Goal: Task Accomplishment & Management: Use online tool/utility

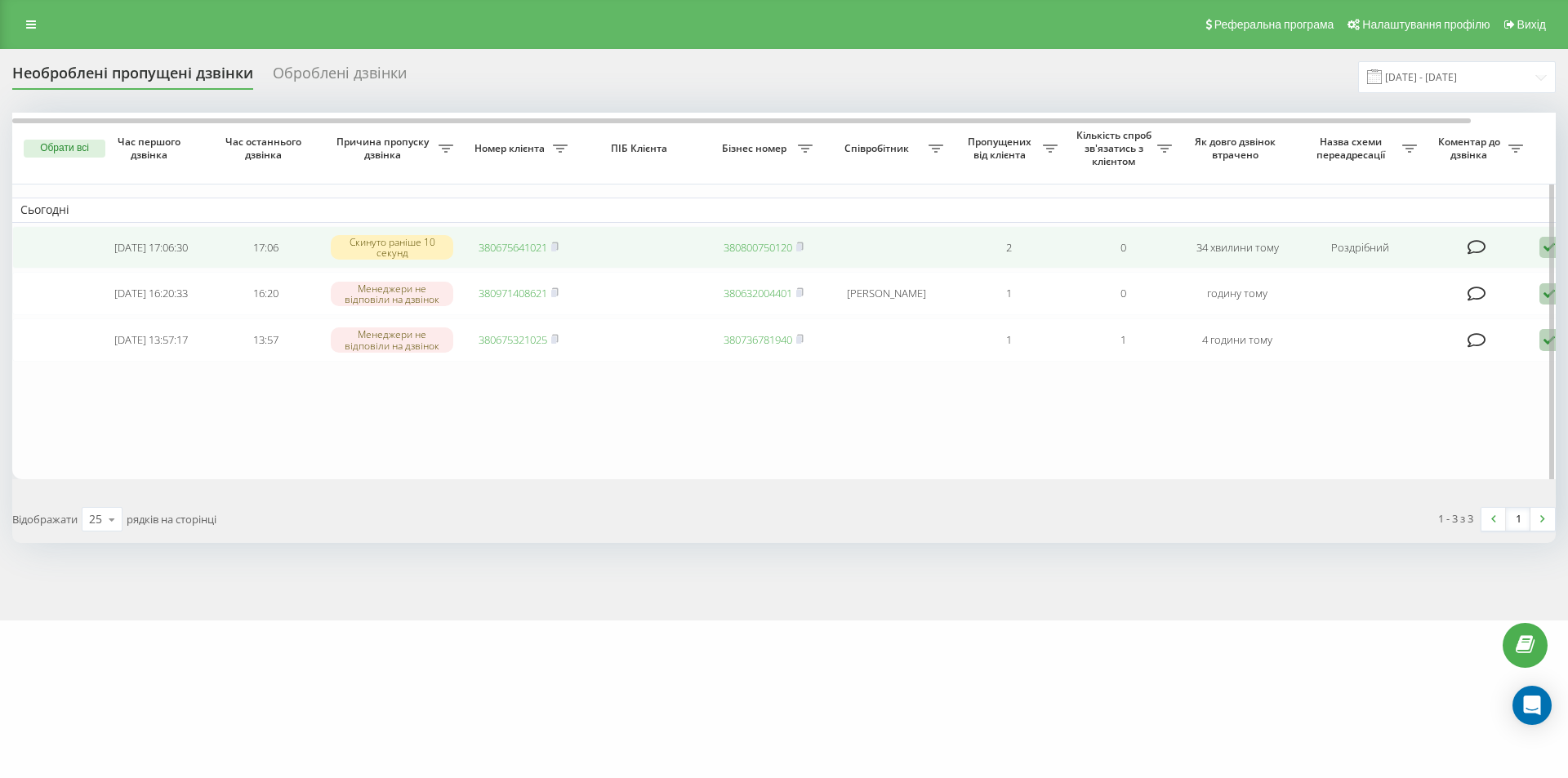
click at [504, 245] on link "380675641021" at bounding box center [513, 247] width 68 height 15
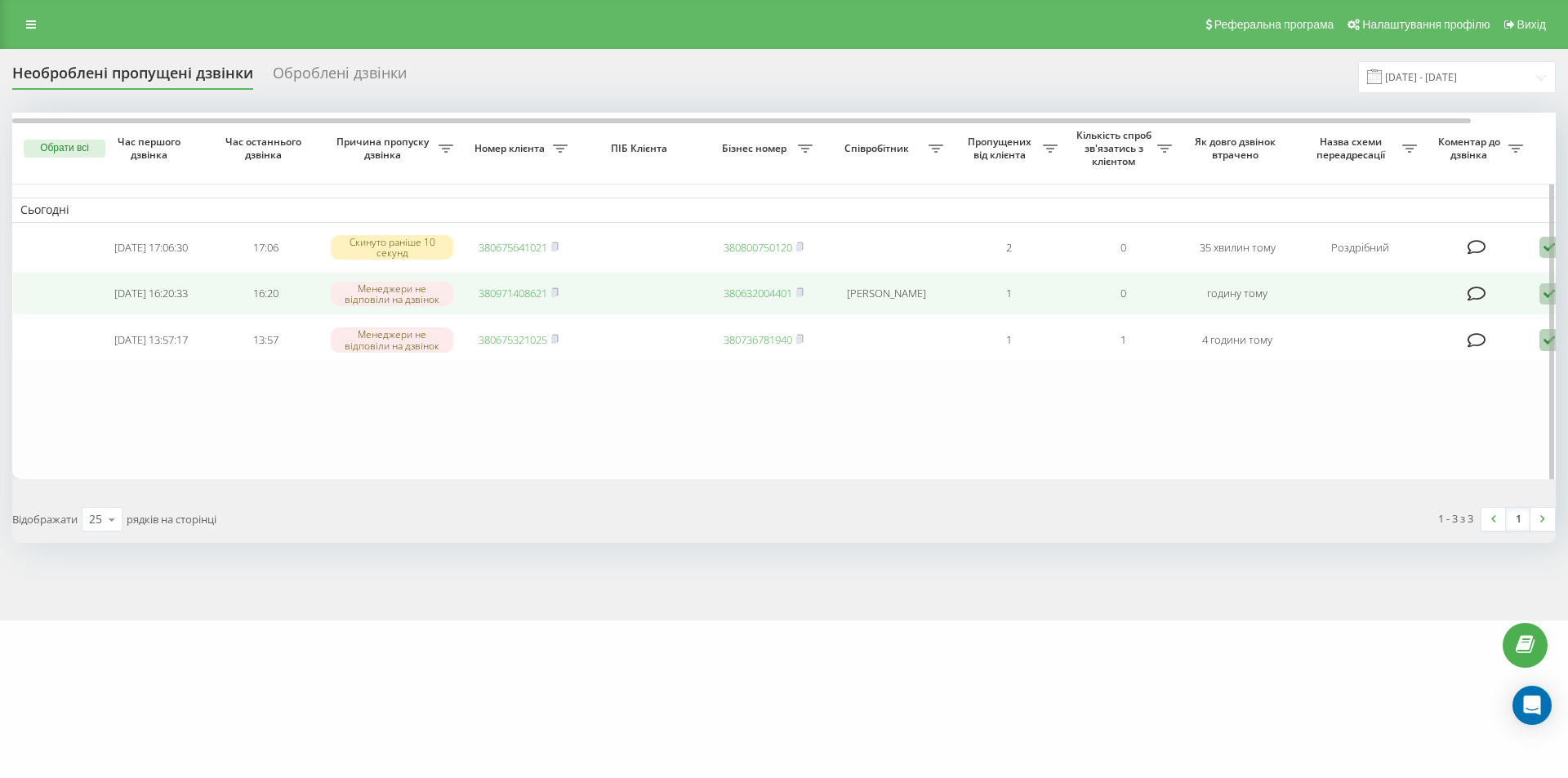
click at [509, 297] on link "380971408621" at bounding box center [513, 293] width 68 height 15
